Goal: Find specific page/section: Find specific page/section

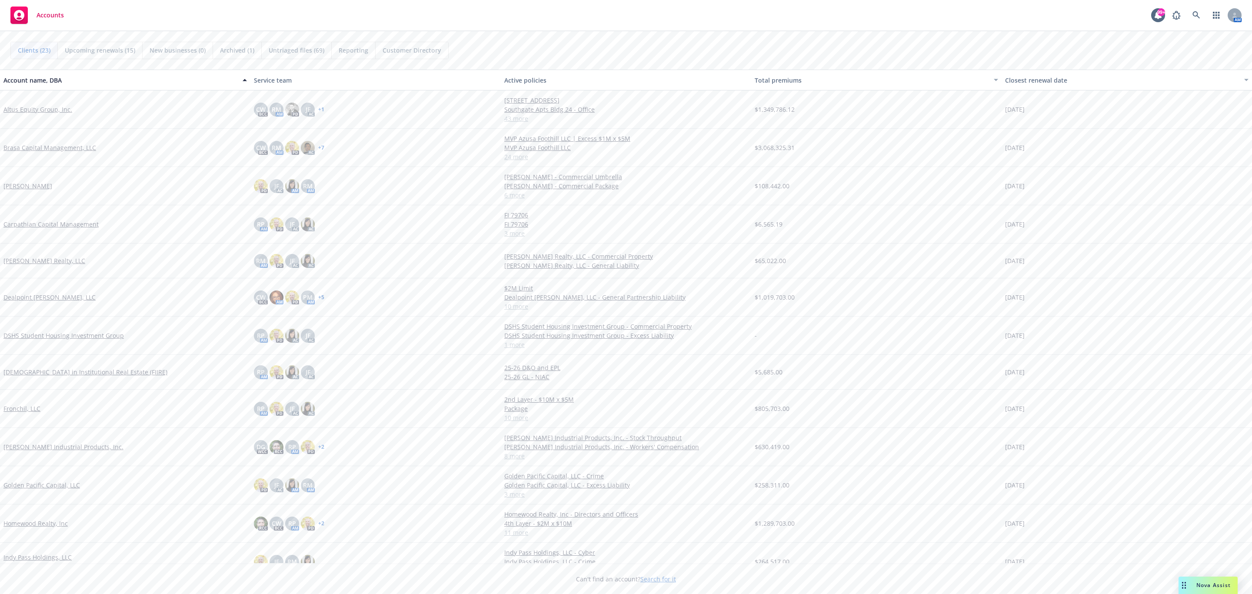
click at [1196, 584] on span "Nova Assist" at bounding box center [1213, 584] width 34 height 7
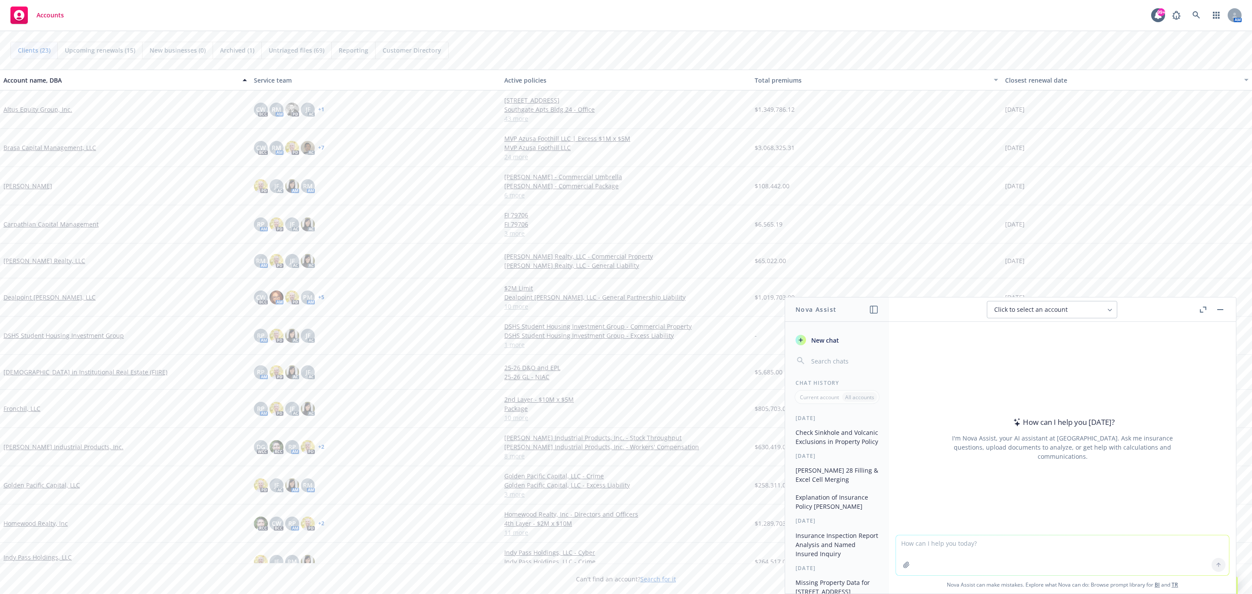
click at [1200, 311] on icon "button" at bounding box center [1203, 309] width 7 height 6
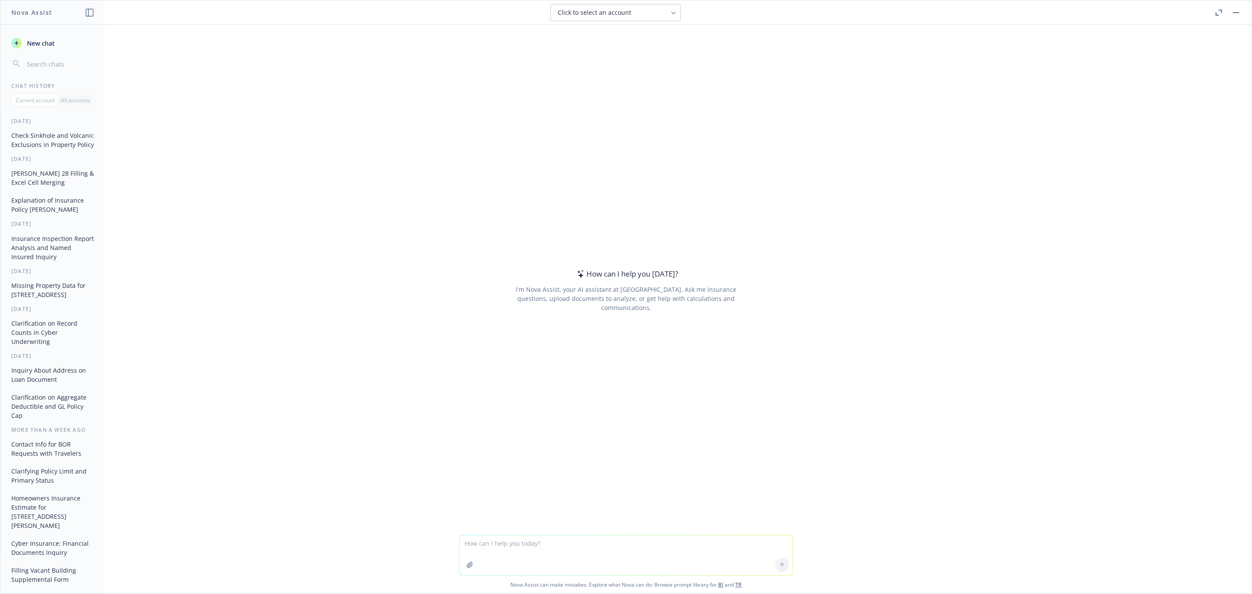
click at [510, 544] on textarea at bounding box center [626, 555] width 333 height 40
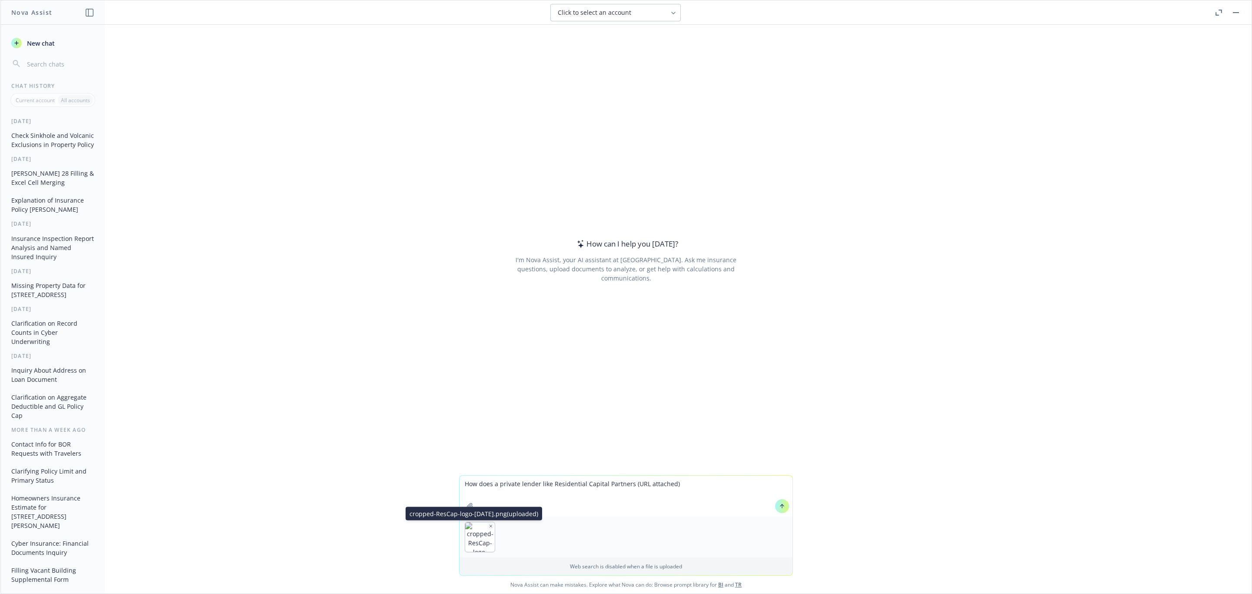
click at [489, 526] on icon "button" at bounding box center [491, 526] width 4 height 4
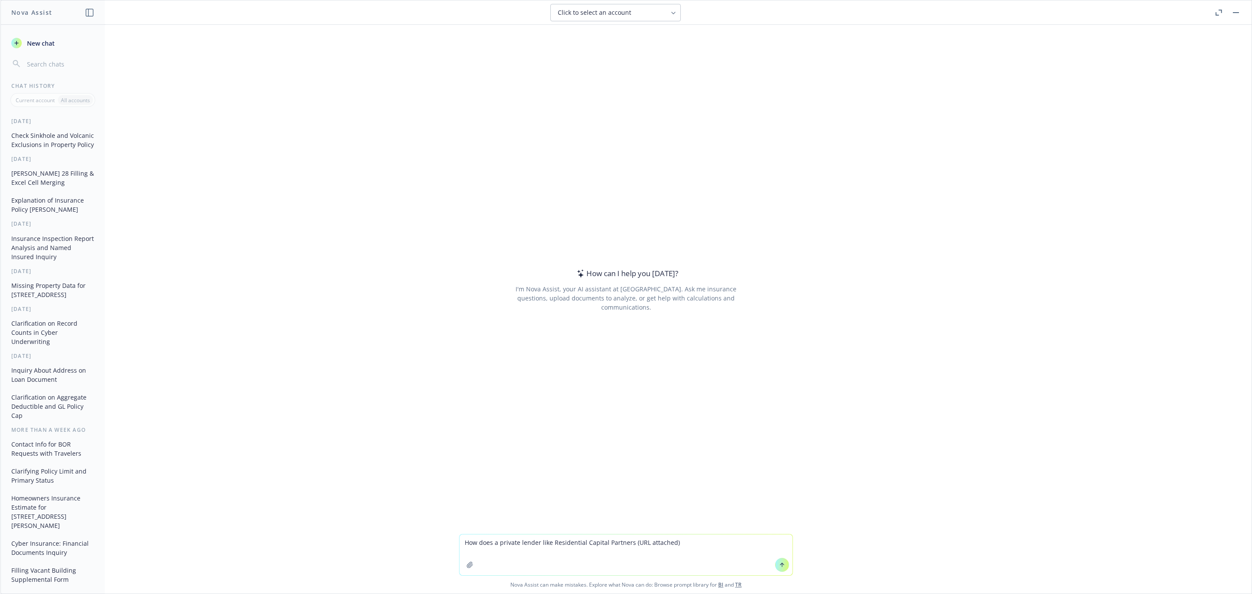
click at [685, 536] on textarea "How does a private lender like Residential Capital Partners (URL attached)" at bounding box center [626, 554] width 333 height 41
paste textarea "[URL][DOMAIN_NAME]"
click at [667, 526] on textarea "How does a private lender like Residential Capital Partners (URL attached) - [U…" at bounding box center [626, 546] width 333 height 58
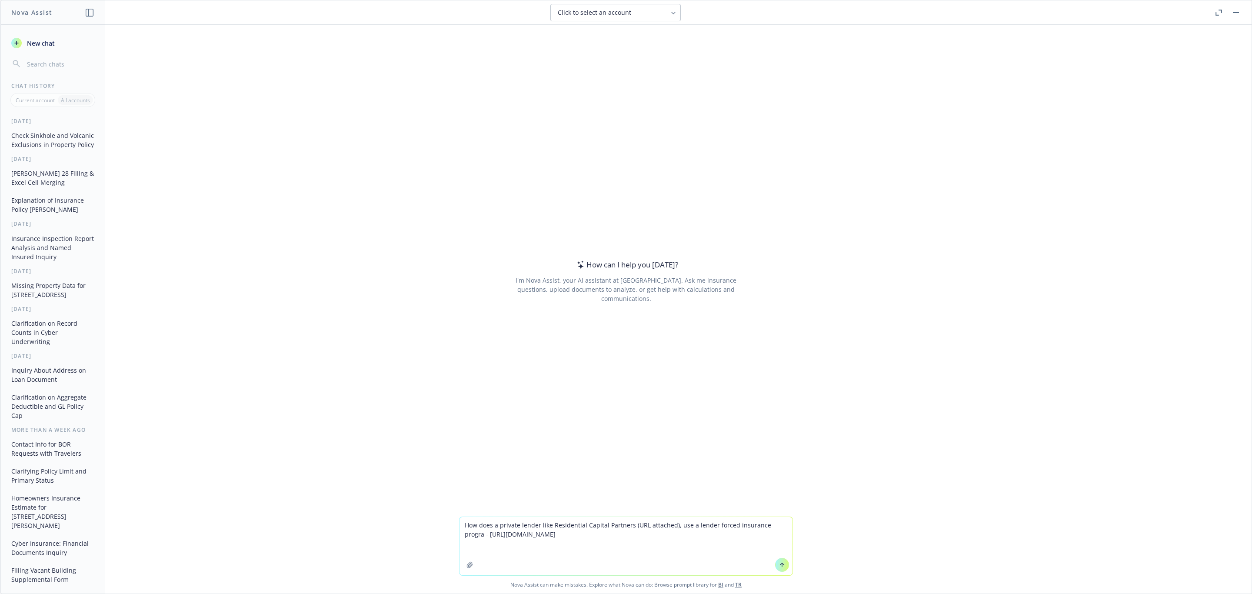
type textarea "How does a private lender like Residential Capital Partners (URL attached), use…"
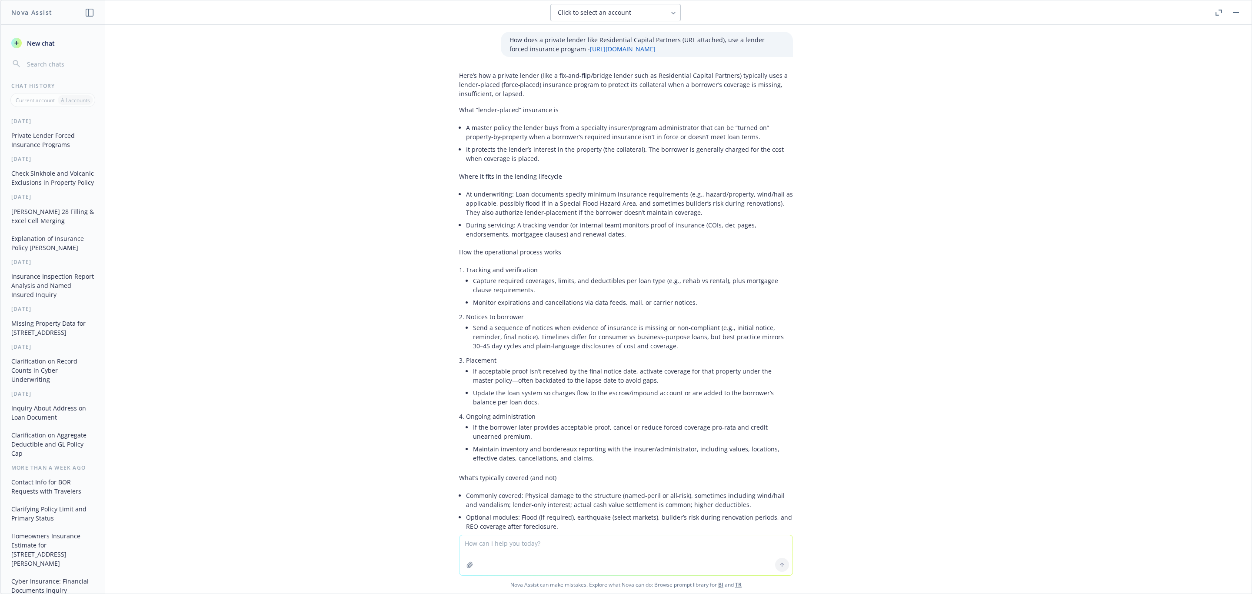
click at [1239, 12] on button "button" at bounding box center [1236, 12] width 10 height 10
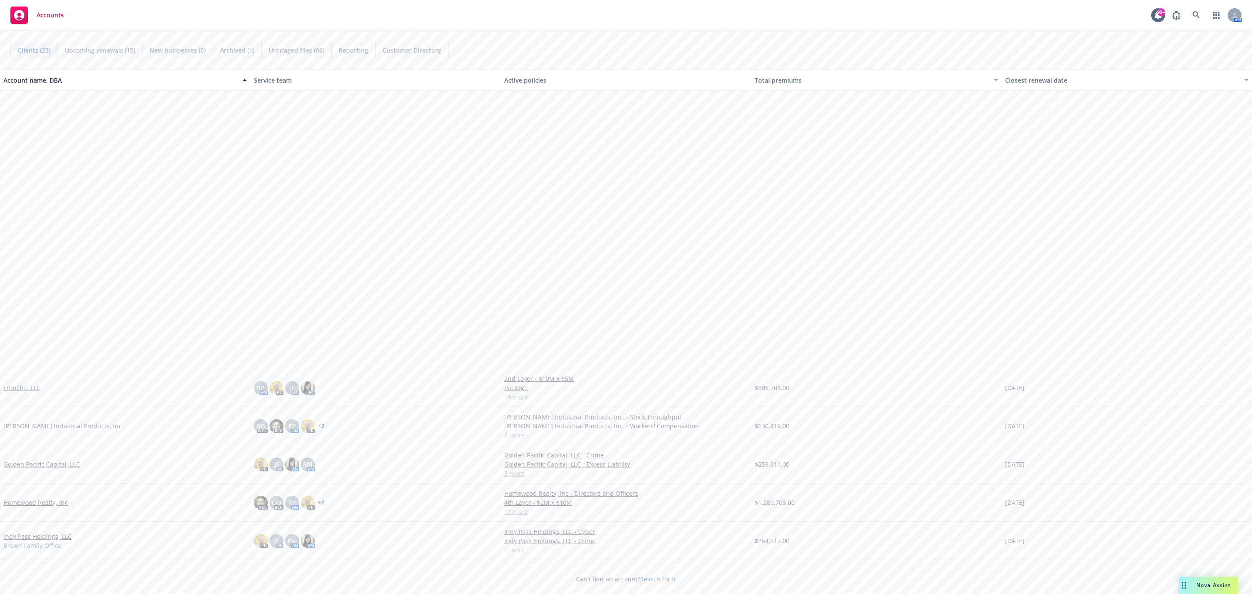
scroll to position [327, 0]
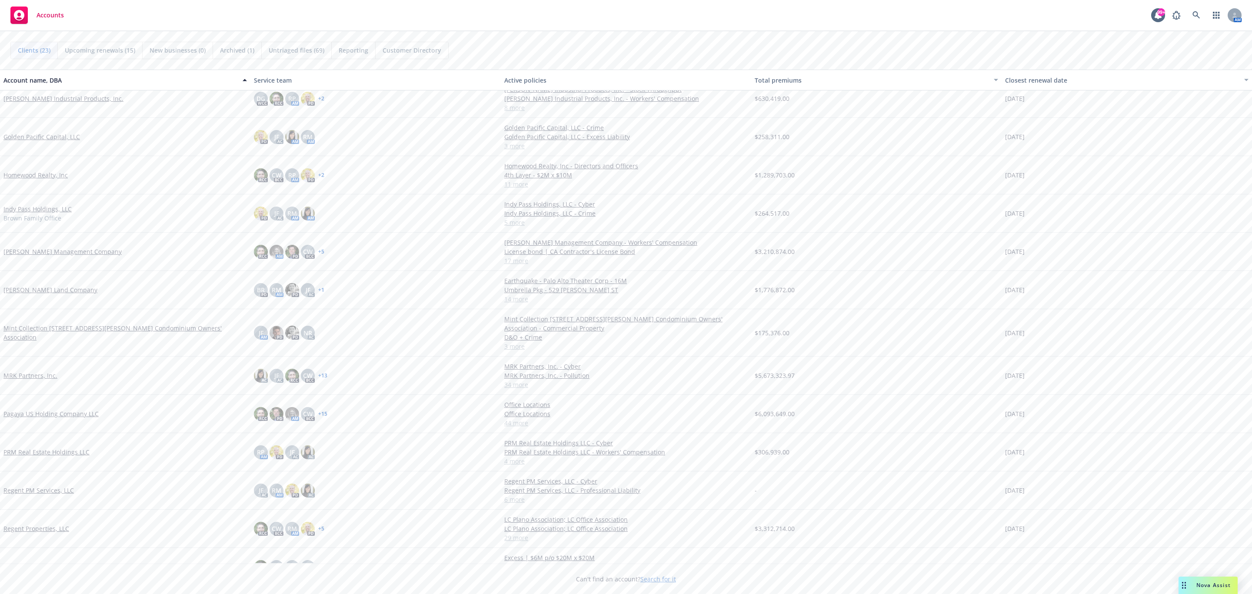
click at [59, 415] on link "Pagaya US Holding Company LLC" at bounding box center [50, 413] width 95 height 9
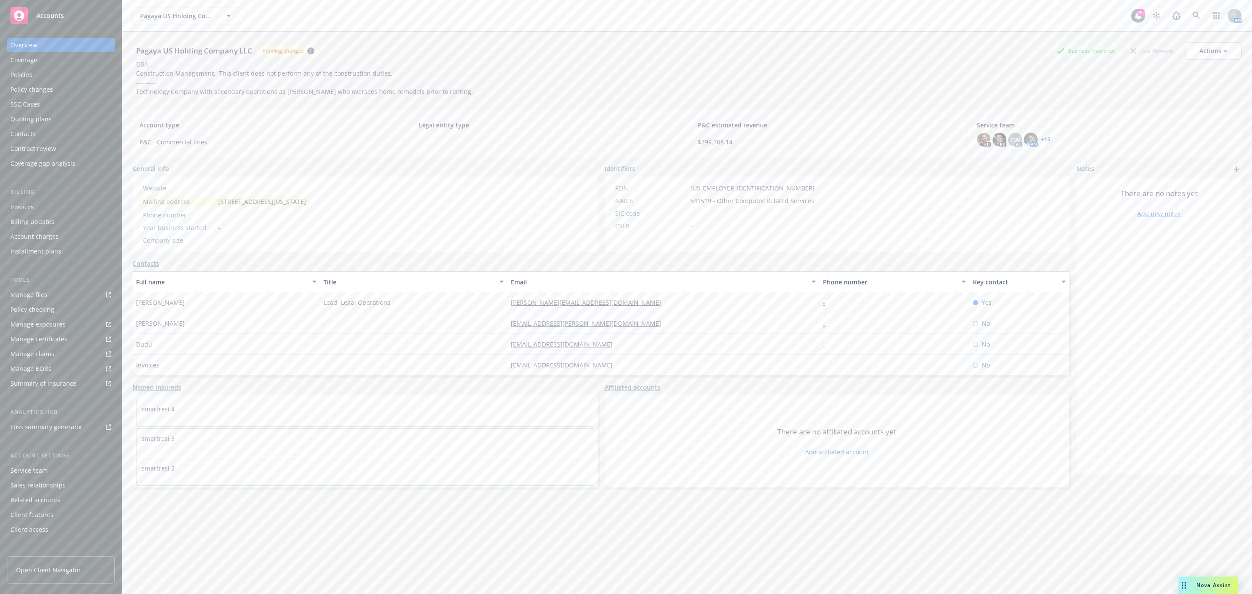
click at [61, 76] on div "Policies" at bounding box center [60, 75] width 101 height 14
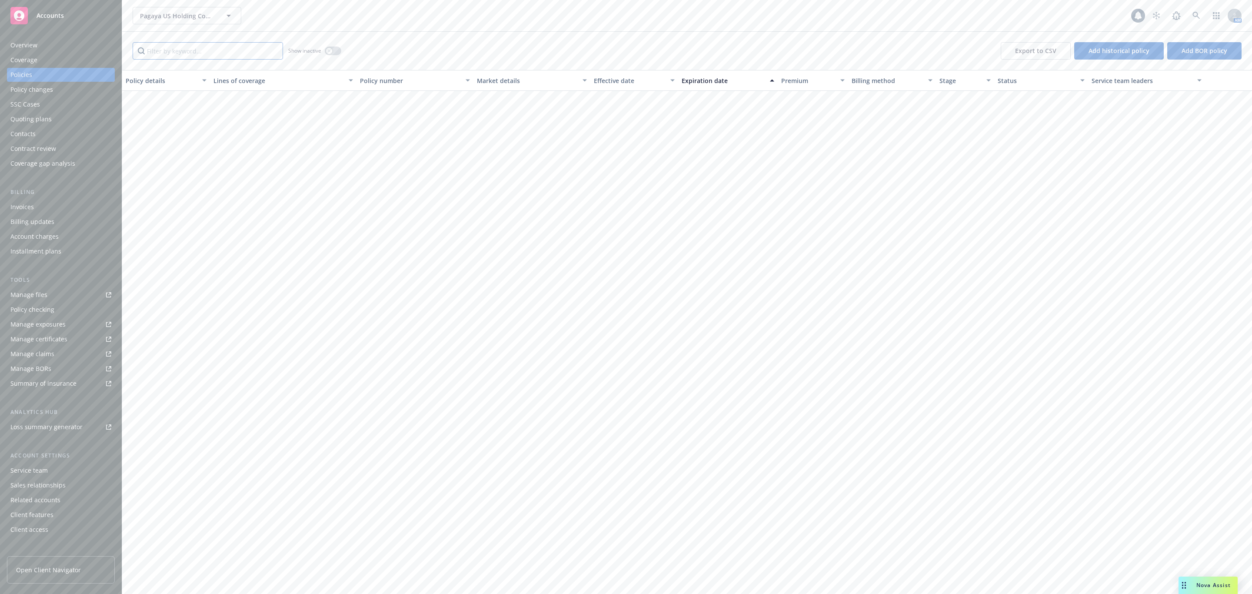
click at [170, 51] on input "Filter by keyword..." at bounding box center [208, 50] width 150 height 17
type input "crime"
